Goal: Task Accomplishment & Management: Use online tool/utility

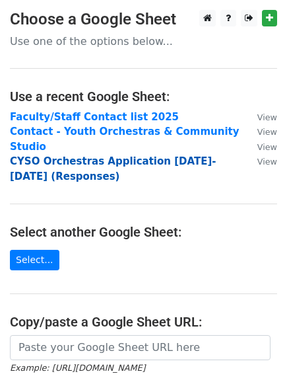
click at [52, 163] on strong "CYSO Orchestras Application 2025-2026 (Responses)" at bounding box center [113, 168] width 207 height 27
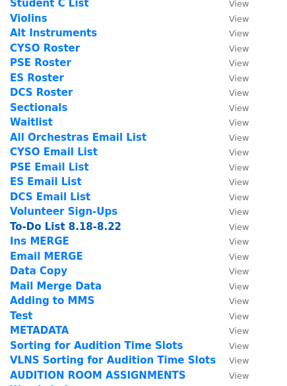
scroll to position [240, 0]
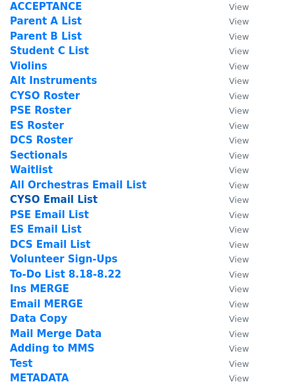
click at [59, 197] on strong "CYSO Email List" at bounding box center [54, 199] width 88 height 12
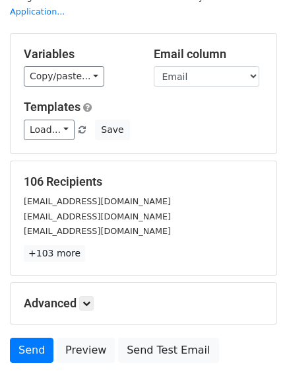
scroll to position [51, 0]
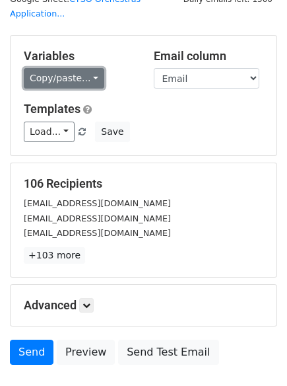
click at [68, 83] on link "Copy/paste..." at bounding box center [64, 78] width 81 height 20
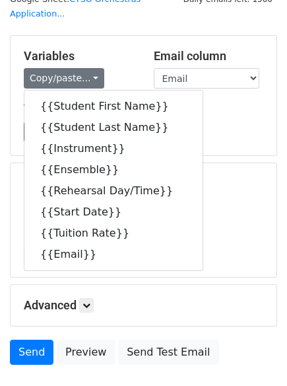
click at [197, 114] on h5 "Templates" at bounding box center [144, 109] width 240 height 15
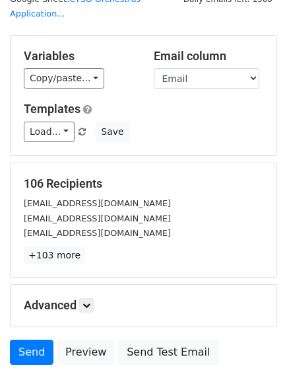
scroll to position [143, 0]
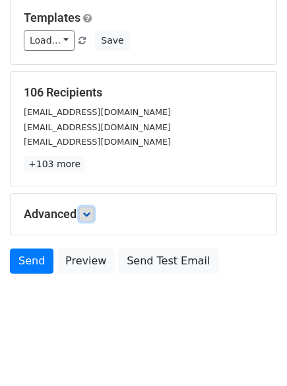
click at [94, 211] on link at bounding box center [86, 214] width 15 height 15
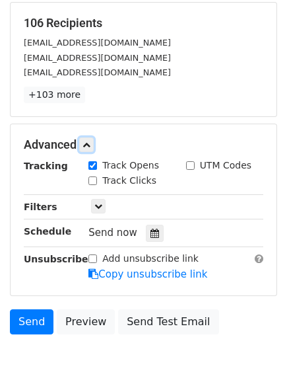
scroll to position [213, 0]
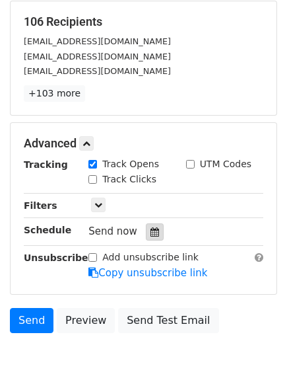
click at [151, 231] on icon at bounding box center [155, 231] width 9 height 9
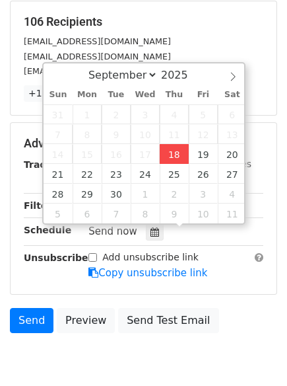
type input "2025-09-18 16:38"
type input "04"
type input "38"
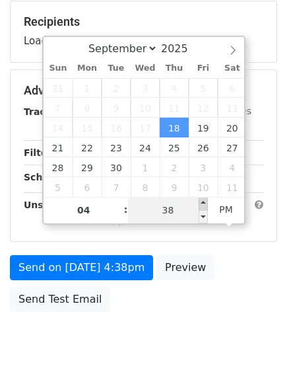
type input "2025-09-18 16:43"
type input "43"
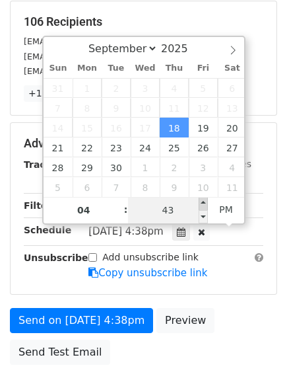
click at [205, 205] on span at bounding box center [203, 203] width 9 height 13
type input "[DATE] 16:48"
type input "48"
click at [205, 205] on span at bounding box center [203, 203] width 9 height 13
type input "2025-09-18 16:53"
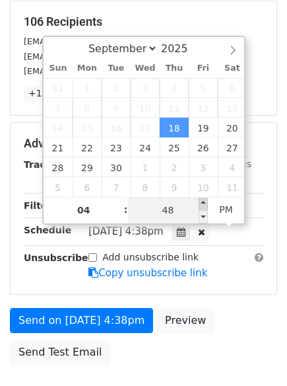
type input "53"
click at [205, 205] on span at bounding box center [203, 203] width 9 height 13
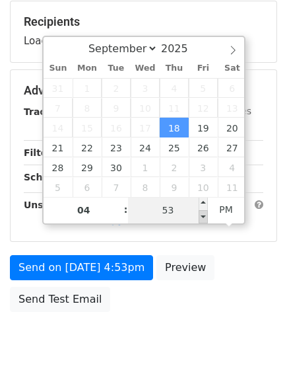
type input "[DATE] 16:48"
type input "48"
click at [205, 211] on span at bounding box center [203, 216] width 9 height 13
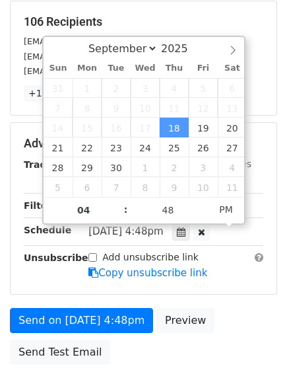
click at [276, 236] on div "Advanced Tracking Track Opens UTM Codes Track Clicks Filters Only include sprea…" at bounding box center [144, 208] width 266 height 171
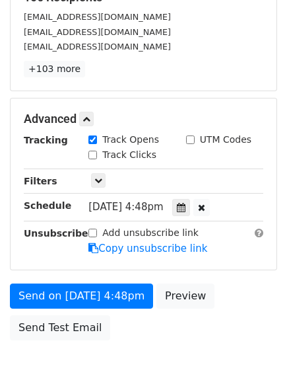
scroll to position [239, 0]
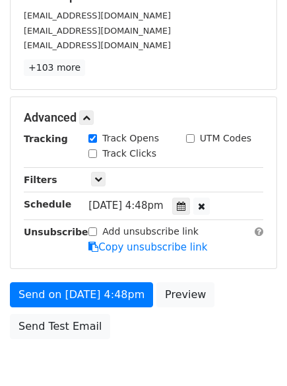
click at [85, 154] on div "Track Clicks" at bounding box center [127, 155] width 97 height 16
click at [92, 154] on input "Track Clicks" at bounding box center [92, 153] width 9 height 9
checkbox input "true"
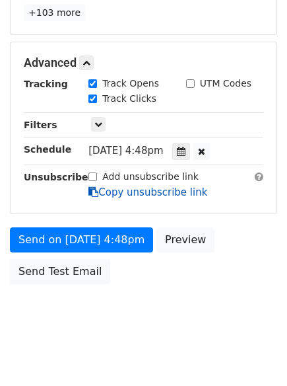
scroll to position [304, 0]
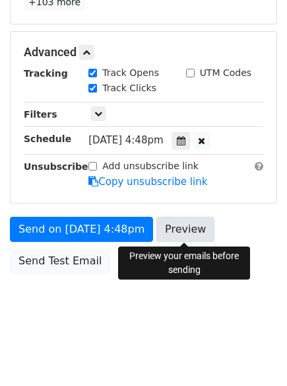
click at [178, 227] on link "Preview" at bounding box center [185, 229] width 58 height 25
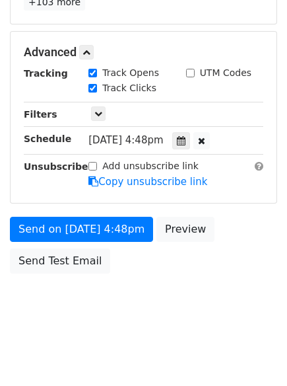
click at [149, 310] on body "New Campaign Daily emails left: 1500 Google Sheet: CYSO Orchestras Application.…" at bounding box center [143, 19] width 287 height 627
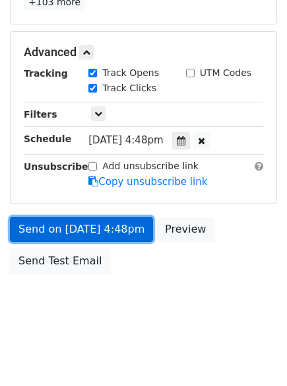
click at [102, 228] on link "Send on [DATE] 4:48pm" at bounding box center [81, 229] width 143 height 25
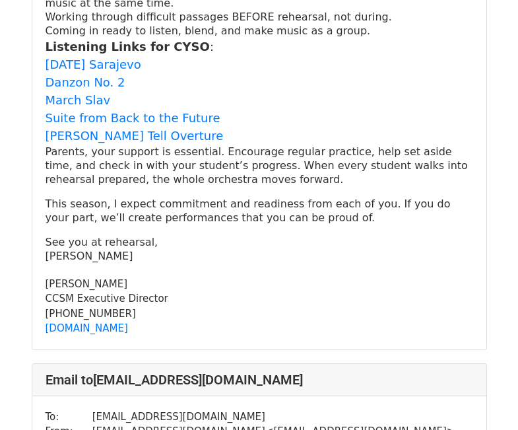
scroll to position [5162, 0]
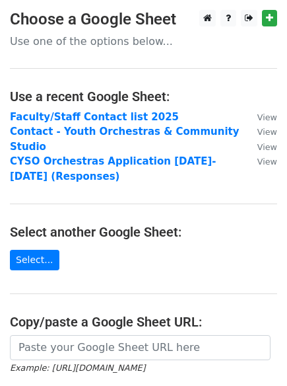
click at [46, 168] on td "CYSO Orchestras Application 2025-2026 (Responses)" at bounding box center [127, 169] width 234 height 30
click at [41, 167] on td "CYSO Orchestras Application 2025-2026 (Responses)" at bounding box center [127, 169] width 234 height 30
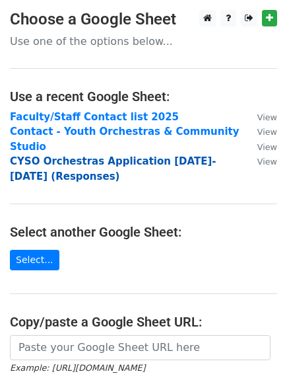
click at [28, 163] on strong "CYSO Orchestras Application 2025-2026 (Responses)" at bounding box center [113, 168] width 207 height 27
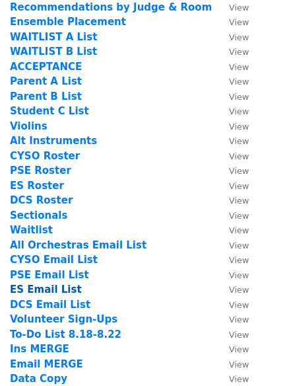
scroll to position [186, 0]
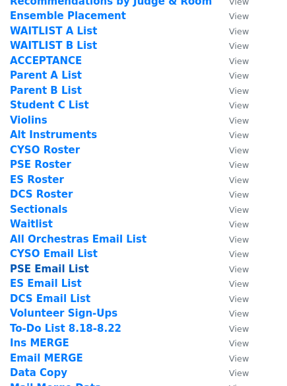
click at [50, 268] on strong "PSE Email List" at bounding box center [49, 269] width 79 height 12
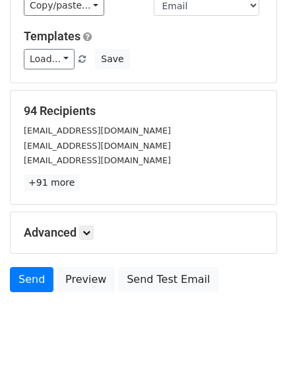
scroll to position [143, 0]
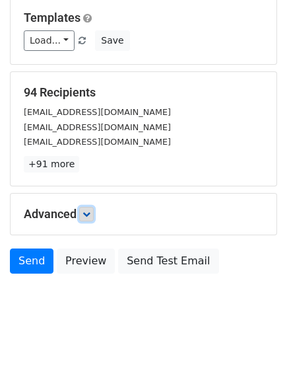
click at [94, 208] on link at bounding box center [86, 214] width 15 height 15
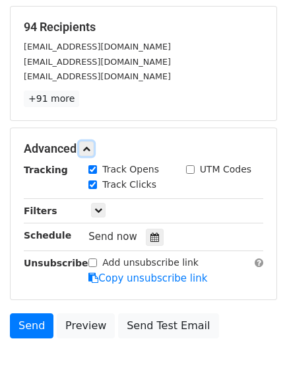
scroll to position [207, 0]
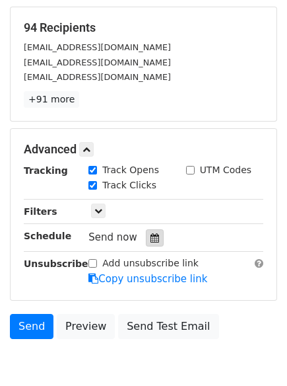
click at [149, 243] on div at bounding box center [155, 237] width 18 height 17
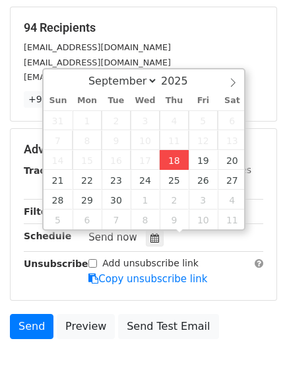
type input "[DATE] 16:41"
type input "04"
type input "41"
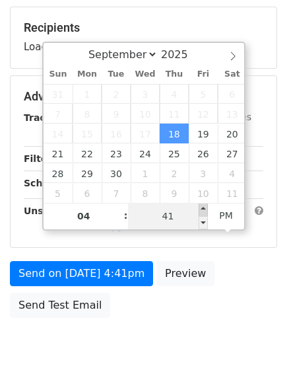
type input "[DATE] 16:46"
click at [206, 208] on span at bounding box center [203, 209] width 9 height 13
click at [170, 215] on input "46" at bounding box center [168, 216] width 81 height 26
type input "48"
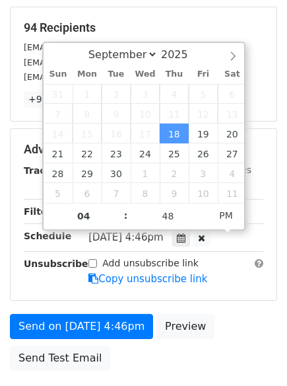
type input "[DATE] 16:48"
click at [274, 230] on div "Advanced Tracking Track Opens UTM Codes Track Clicks Filters Only include sprea…" at bounding box center [144, 214] width 266 height 171
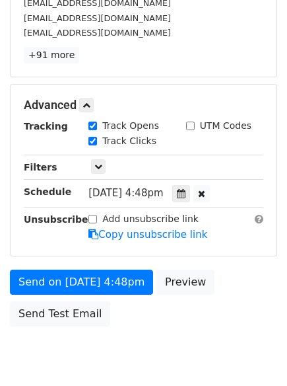
scroll to position [304, 0]
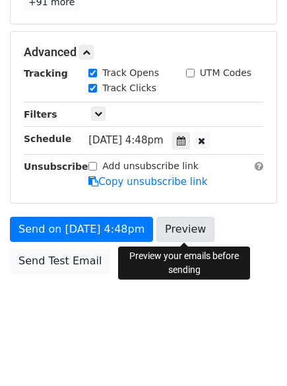
click at [188, 226] on link "Preview" at bounding box center [185, 229] width 58 height 25
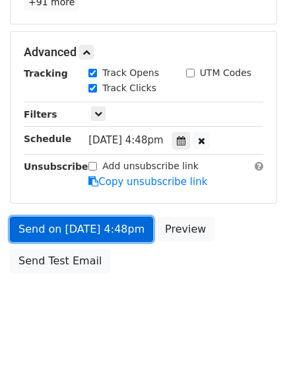
click at [134, 224] on link "Send on [DATE] 4:48pm" at bounding box center [81, 229] width 143 height 25
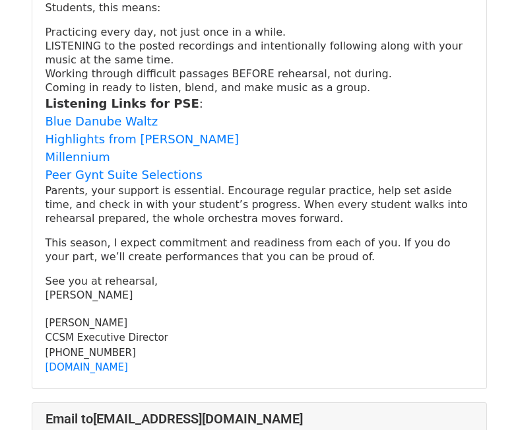
scroll to position [2618, 0]
